Goal: Task Accomplishment & Management: Manage account settings

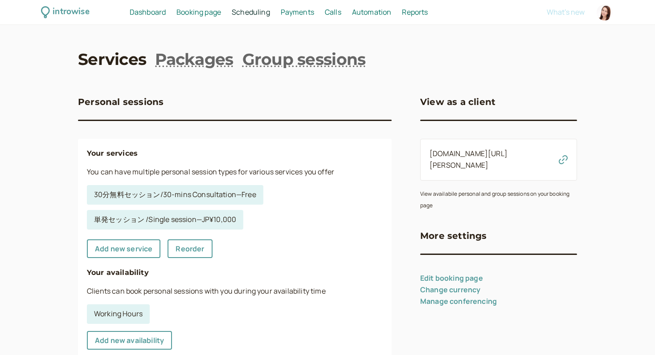
click at [120, 61] on link "Services" at bounding box center [112, 59] width 68 height 22
click at [209, 12] on span "Booking page" at bounding box center [198, 12] width 45 height 10
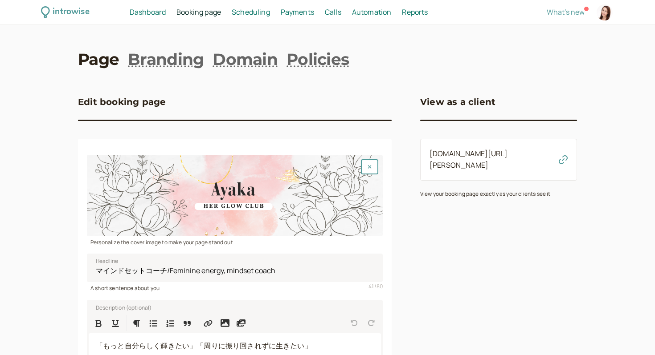
click at [463, 102] on h3 "View as a client" at bounding box center [457, 102] width 75 height 14
click at [464, 152] on link "[DOMAIN_NAME][URL][PERSON_NAME]" at bounding box center [468, 159] width 78 height 21
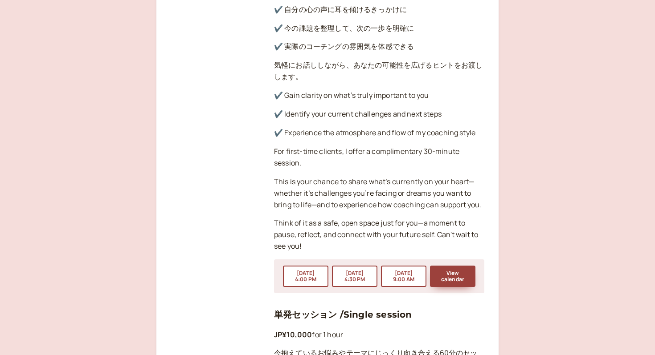
scroll to position [945, 0]
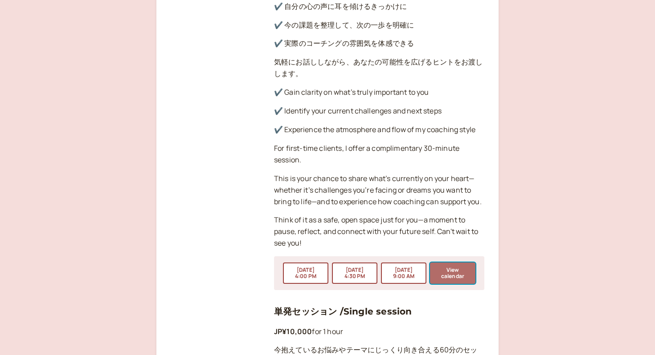
click at [453, 263] on button "View calendar" at bounding box center [452, 273] width 45 height 21
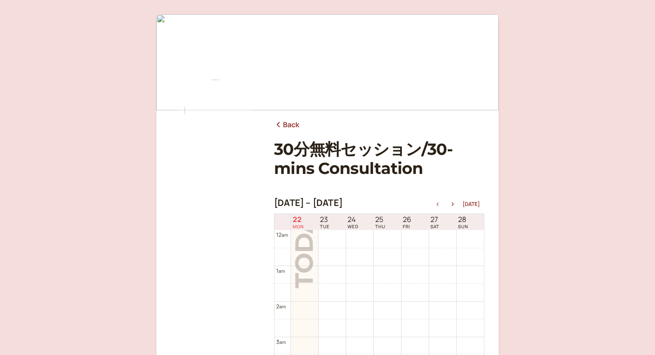
click at [275, 129] on link "Back" at bounding box center [287, 125] width 26 height 12
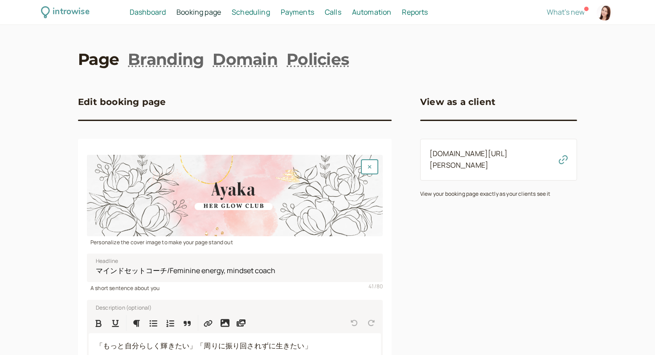
click at [247, 7] on span "Scheduling" at bounding box center [251, 12] width 38 height 10
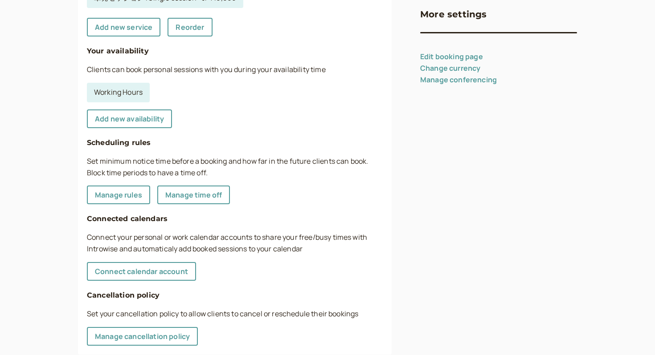
scroll to position [216, 0]
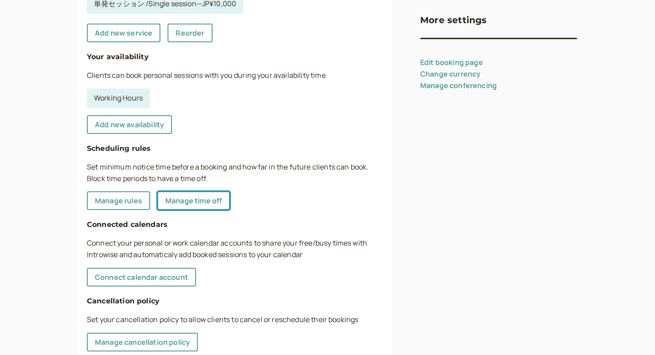
click at [216, 205] on link "Manage time off" at bounding box center [193, 200] width 73 height 19
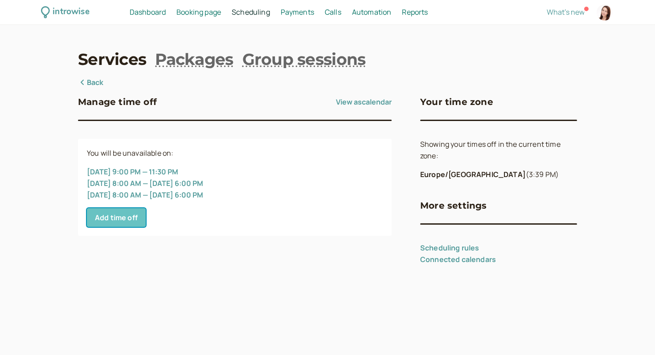
click at [125, 218] on button "Add time off" at bounding box center [116, 217] width 59 height 19
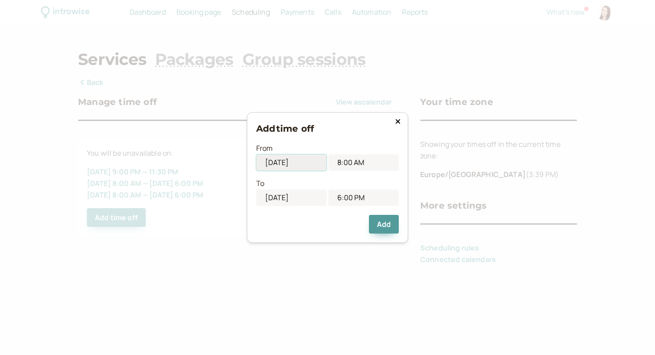
click at [288, 162] on input "[DATE]" at bounding box center [291, 163] width 70 height 16
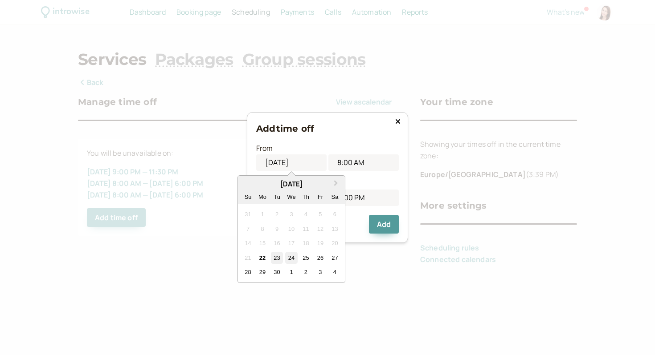
click at [290, 253] on div "24" at bounding box center [291, 258] width 12 height 12
type input "[DATE]"
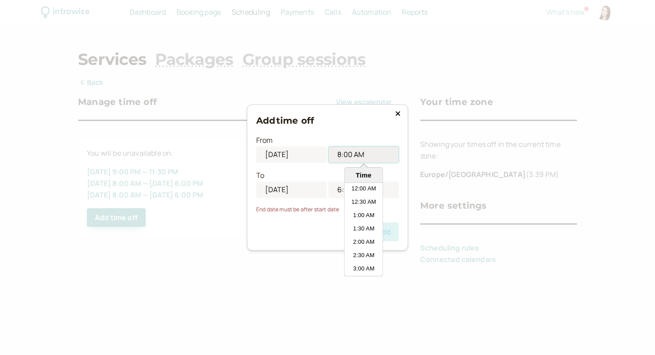
click at [351, 160] on input "8:00 AM" at bounding box center [363, 155] width 70 height 16
click at [366, 222] on li "3:00 PM" at bounding box center [364, 221] width 38 height 13
type input "3:00 PM"
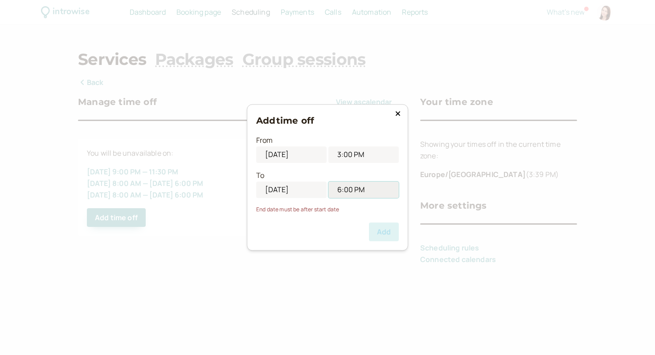
click at [366, 190] on input "6:00 PM" at bounding box center [363, 190] width 70 height 16
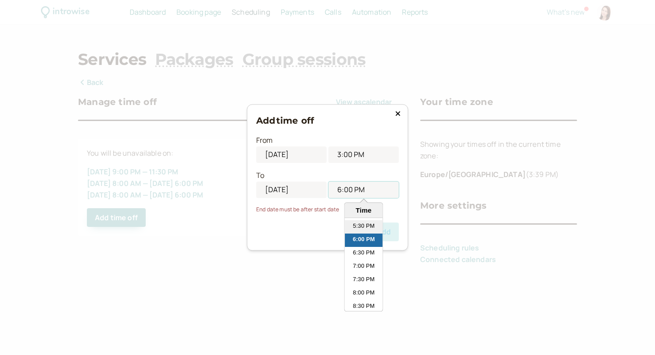
scroll to position [471, 0]
click at [359, 288] on li "8:00 PM" at bounding box center [364, 287] width 38 height 13
type input "8:00 PM"
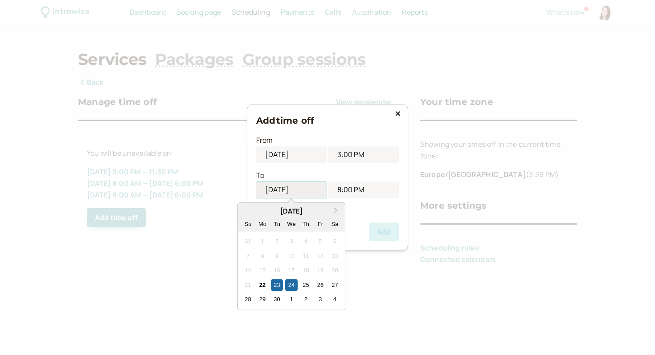
click at [286, 186] on input "[DATE]" at bounding box center [291, 190] width 70 height 16
click at [294, 282] on div "24" at bounding box center [291, 285] width 12 height 12
type input "[DATE]"
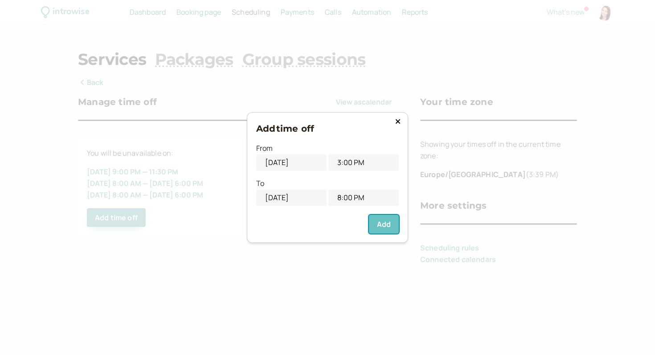
click at [378, 224] on button "Add" at bounding box center [384, 224] width 30 height 19
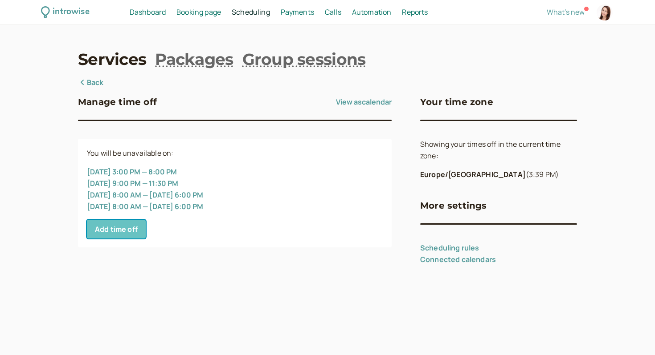
click at [125, 230] on button "Add time off" at bounding box center [116, 229] width 59 height 19
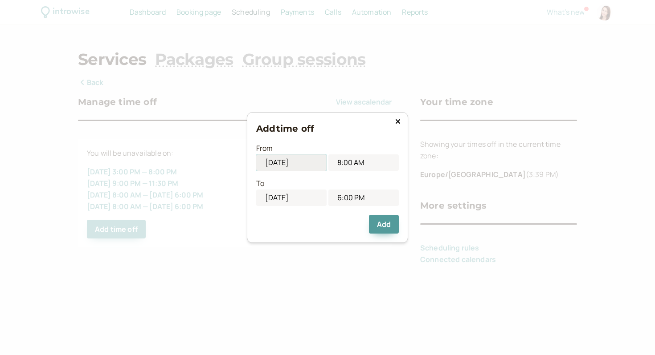
click at [306, 165] on input "[DATE]" at bounding box center [291, 163] width 70 height 16
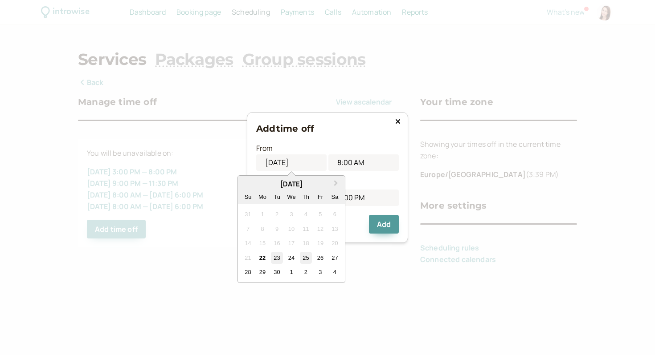
click at [305, 256] on div "25" at bounding box center [306, 258] width 12 height 12
type input "[DATE]"
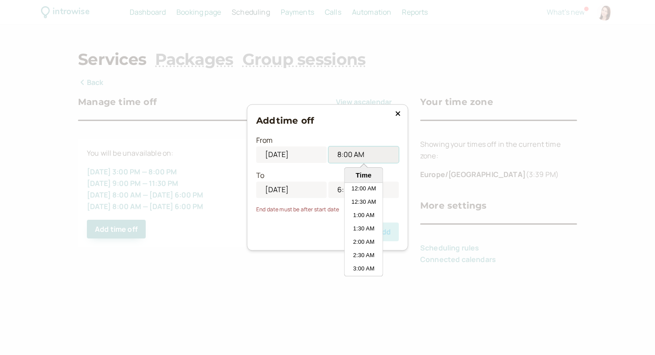
click at [346, 156] on input "8:00 AM" at bounding box center [363, 155] width 70 height 16
click at [364, 250] on li "9:00 AM" at bounding box center [364, 255] width 38 height 13
click at [366, 155] on input "9:00 AM" at bounding box center [363, 155] width 70 height 16
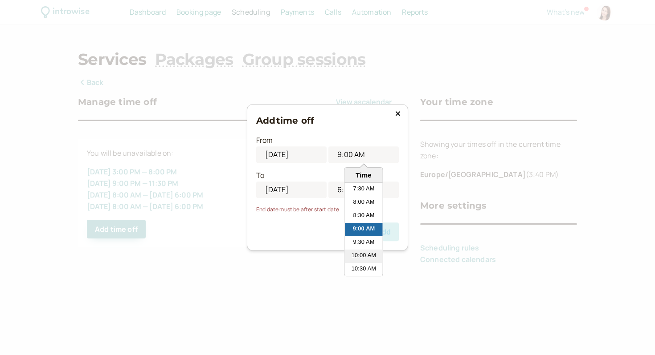
click at [364, 254] on li "10:00 AM" at bounding box center [364, 256] width 38 height 13
type input "10:00 AM"
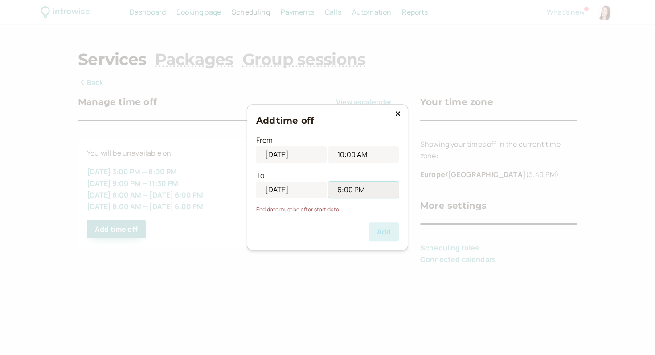
click at [367, 191] on input "6:00 PM" at bounding box center [363, 190] width 70 height 16
click at [359, 293] on li "11:00 PM" at bounding box center [364, 291] width 38 height 13
type input "11:00 PM"
click at [308, 192] on input "[DATE]" at bounding box center [291, 190] width 70 height 16
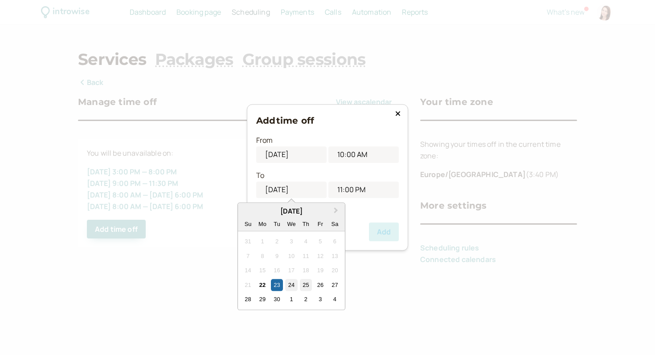
click at [304, 283] on div "25" at bounding box center [306, 285] width 12 height 12
type input "[DATE]"
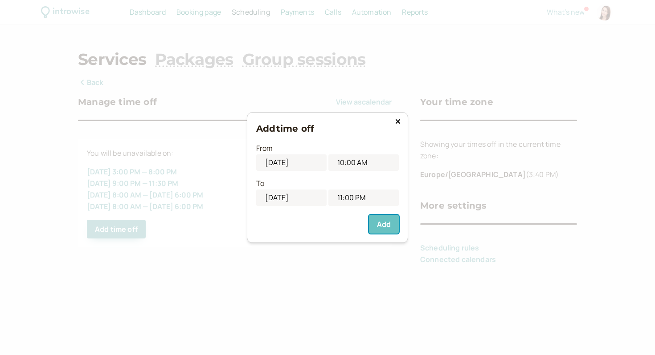
click at [382, 226] on button "Add" at bounding box center [384, 224] width 30 height 19
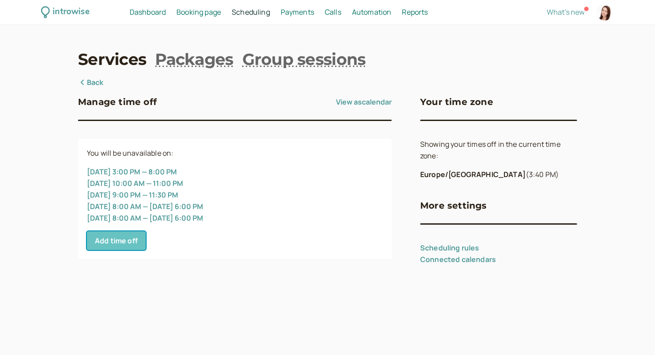
click at [127, 238] on button "Add time off" at bounding box center [116, 241] width 59 height 19
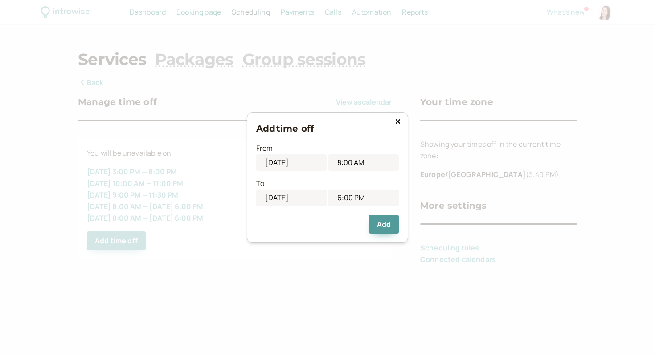
click at [356, 171] on div "8:00 AM" at bounding box center [363, 163] width 70 height 16
click at [355, 164] on input "8:00 AM" at bounding box center [363, 163] width 70 height 16
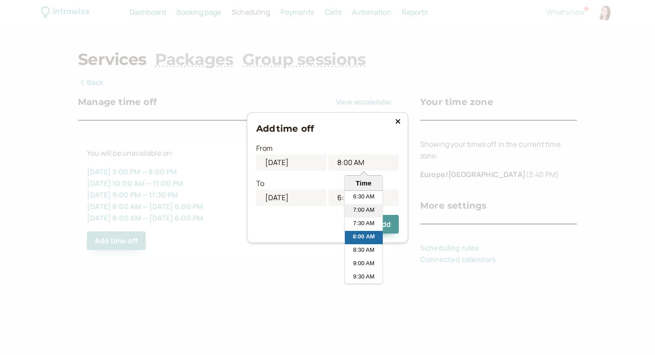
click at [367, 209] on li "7:00 AM" at bounding box center [364, 210] width 38 height 13
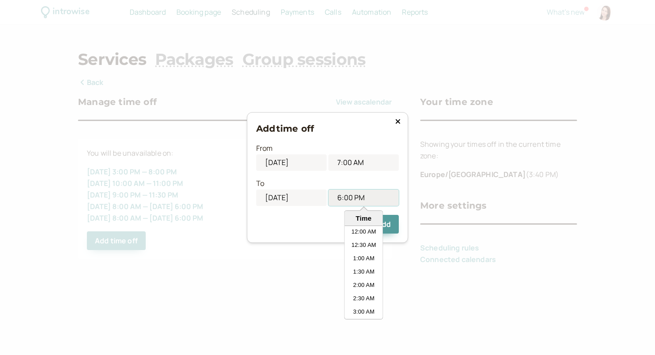
click at [364, 199] on input "6:00 PM" at bounding box center [363, 198] width 70 height 16
click at [362, 169] on input "7:00 AM" at bounding box center [363, 163] width 70 height 16
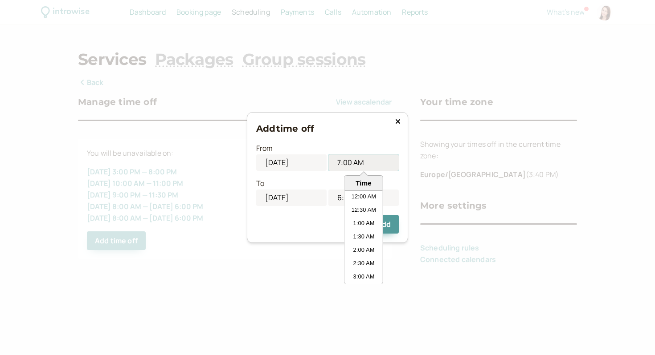
scroll to position [147, 0]
click at [363, 249] on li "7:30 AM" at bounding box center [364, 250] width 38 height 13
type input "7:30 AM"
click at [367, 189] on div "To [DATE] 6:00 PM" at bounding box center [327, 188] width 142 height 35
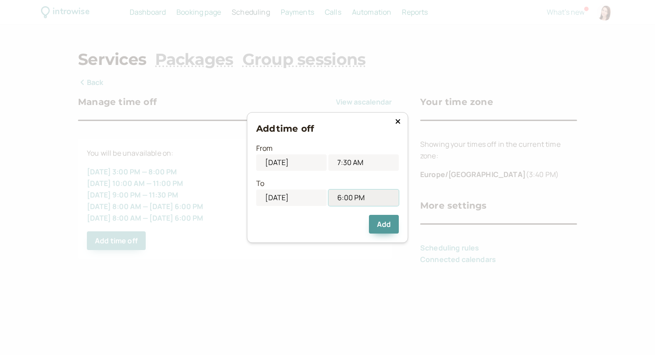
click at [362, 197] on input "6:00 PM" at bounding box center [363, 198] width 70 height 16
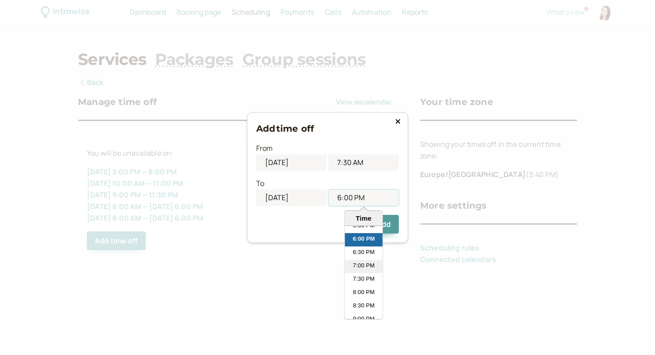
scroll to position [475, 0]
click at [358, 306] on li "8:30 PM" at bounding box center [364, 305] width 38 height 13
type input "8:30 PM"
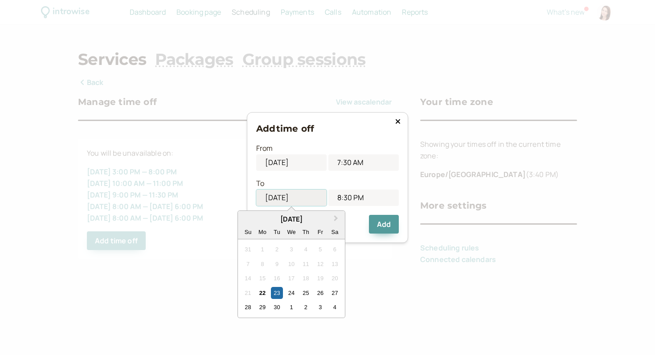
click at [304, 197] on input "[DATE]" at bounding box center [291, 198] width 70 height 16
click at [293, 293] on div "24" at bounding box center [291, 293] width 12 height 12
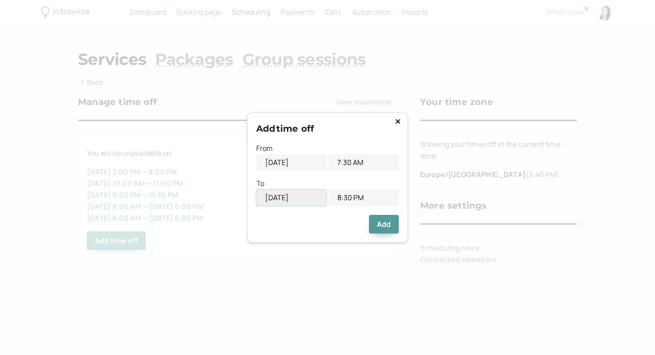
click at [291, 199] on input "[DATE]" at bounding box center [291, 198] width 70 height 16
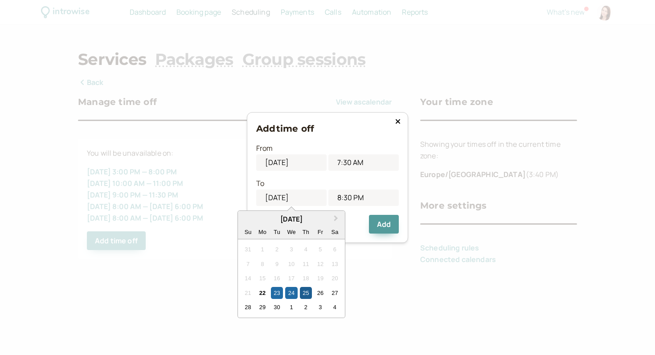
click at [305, 293] on div "25" at bounding box center [306, 293] width 12 height 12
type input "[DATE]"
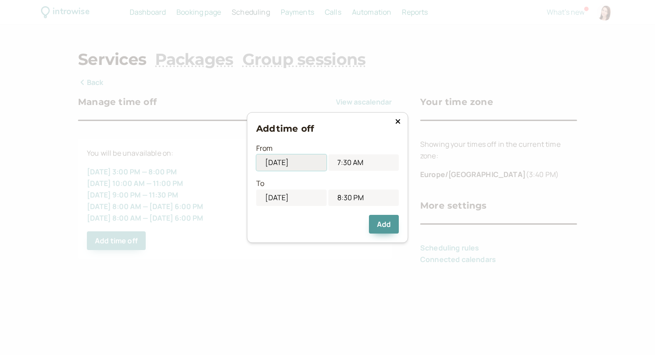
click at [290, 164] on input "[DATE]" at bounding box center [291, 163] width 70 height 16
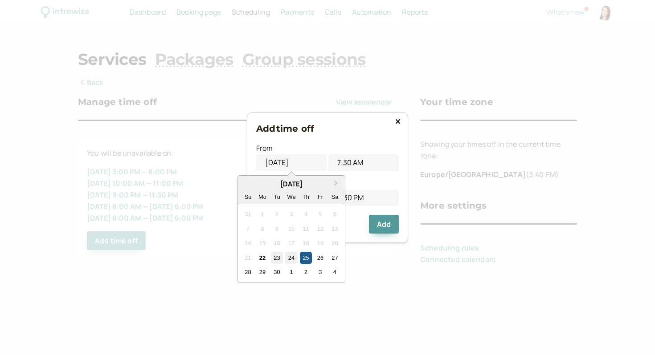
click at [307, 259] on div "25" at bounding box center [306, 258] width 12 height 12
type input "[DATE]"
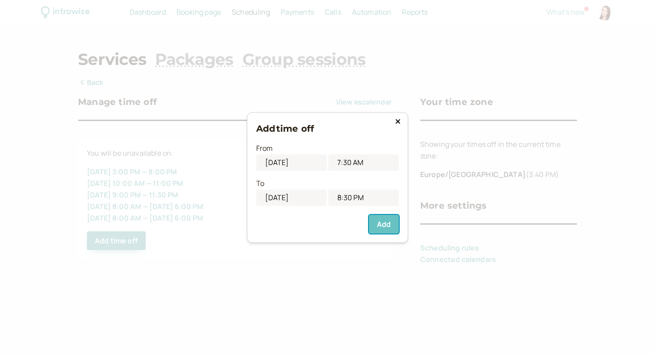
click at [381, 221] on button "Add" at bounding box center [384, 224] width 30 height 19
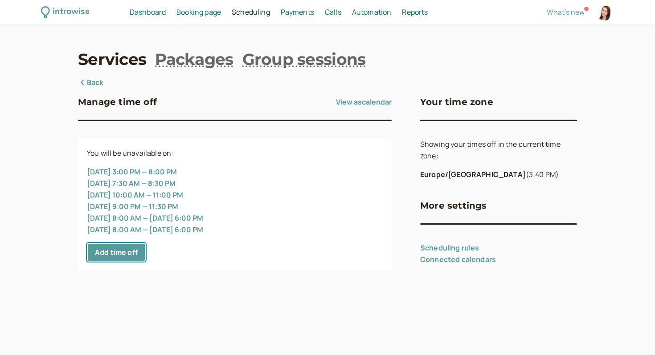
drag, startPoint x: 122, startPoint y: 251, endPoint x: 214, endPoint y: 253, distance: 91.8
click at [214, 253] on div "Add time off" at bounding box center [235, 252] width 296 height 19
